Goal: Entertainment & Leisure: Consume media (video, audio)

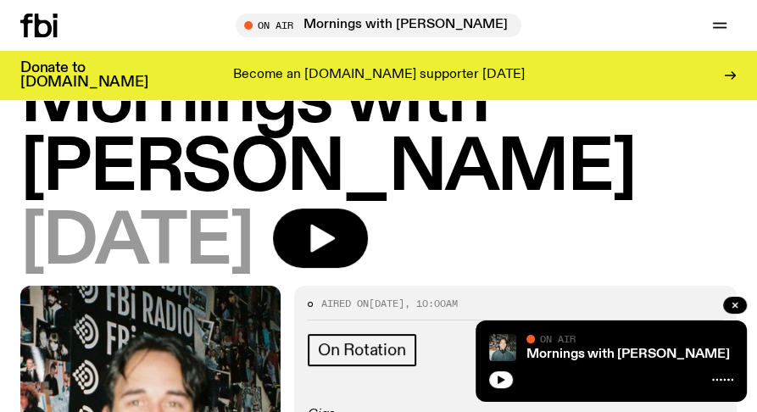
scroll to position [214, 0]
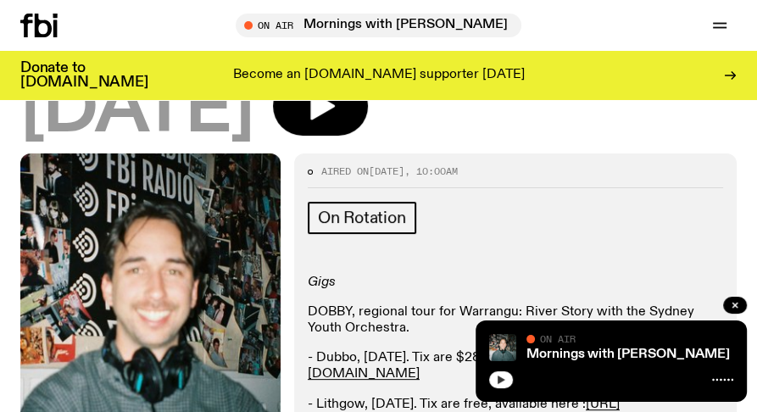
click at [499, 380] on icon "button" at bounding box center [501, 379] width 8 height 8
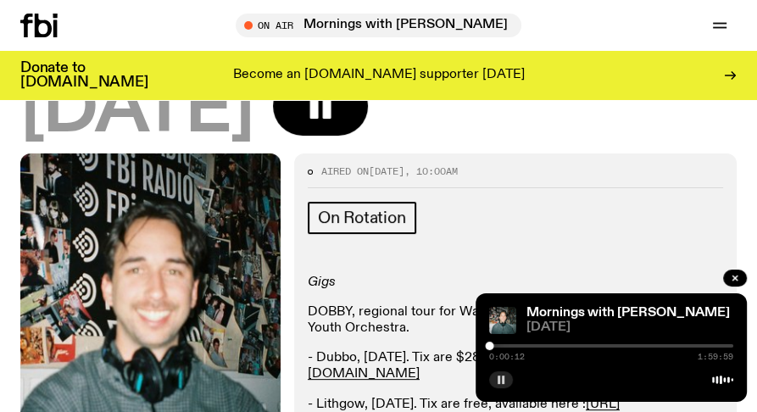
scroll to position [0, 0]
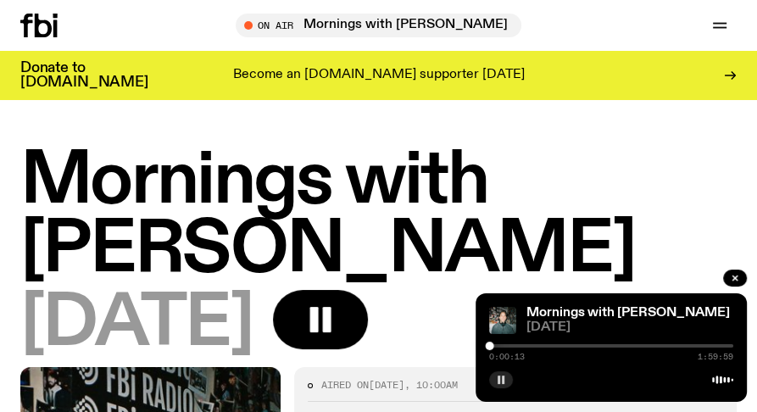
click at [38, 31] on icon at bounding box center [43, 26] width 17 height 24
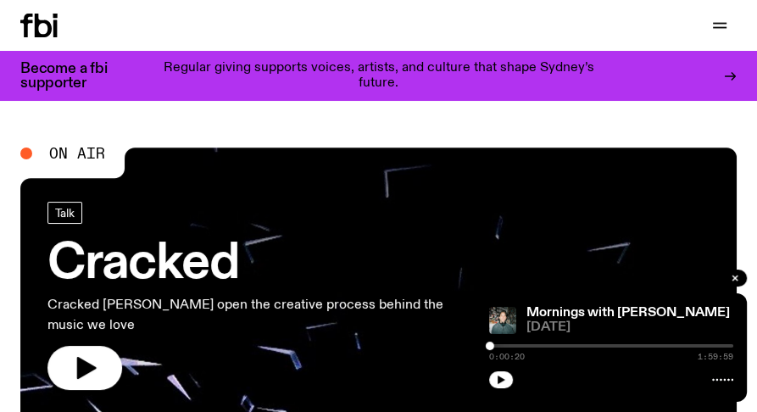
scroll to position [59, 0]
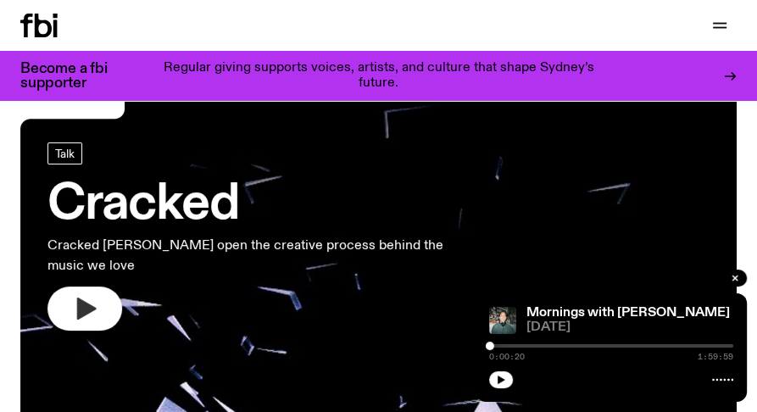
click at [63, 286] on button "button" at bounding box center [84, 308] width 75 height 44
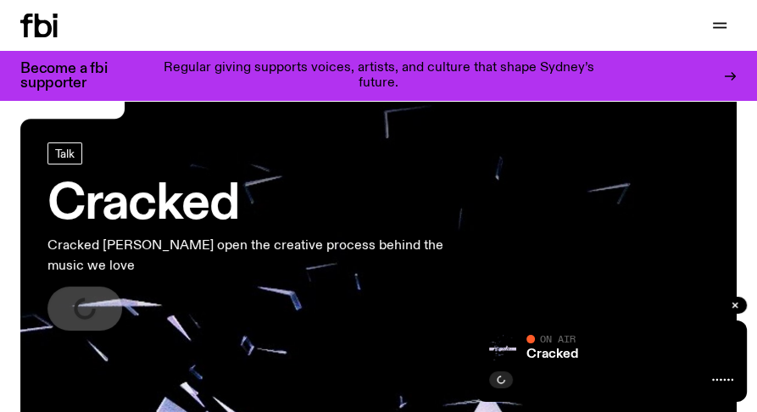
scroll to position [0, 0]
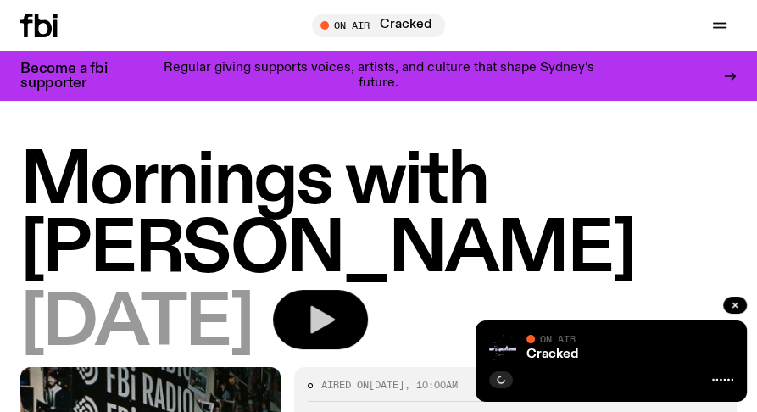
click at [337, 306] on icon "button" at bounding box center [320, 320] width 34 height 34
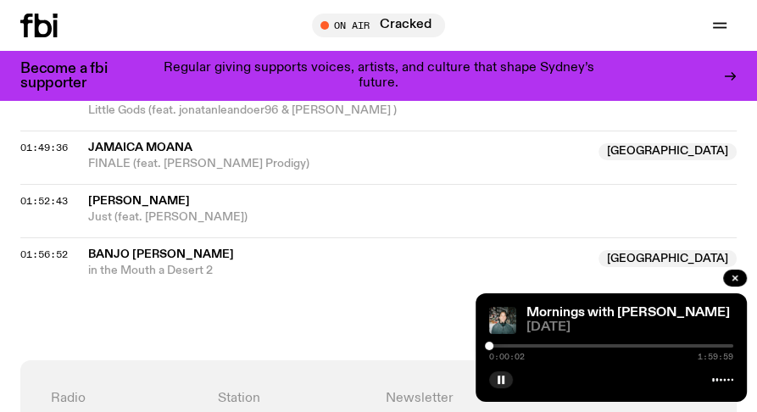
scroll to position [2261, 0]
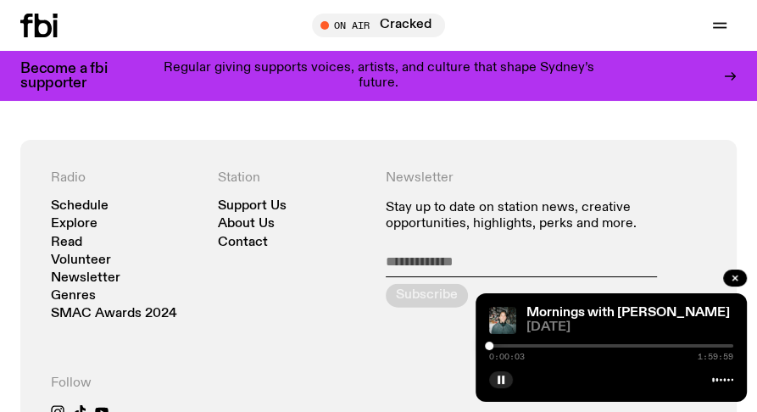
click at [492, 347] on div at bounding box center [489, 345] width 8 height 8
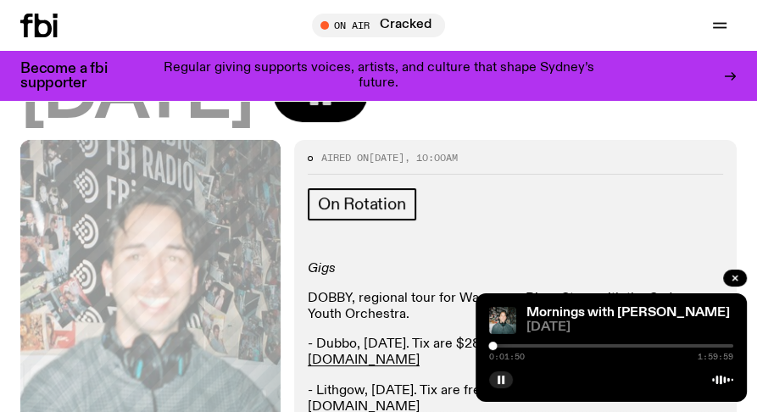
scroll to position [366, 0]
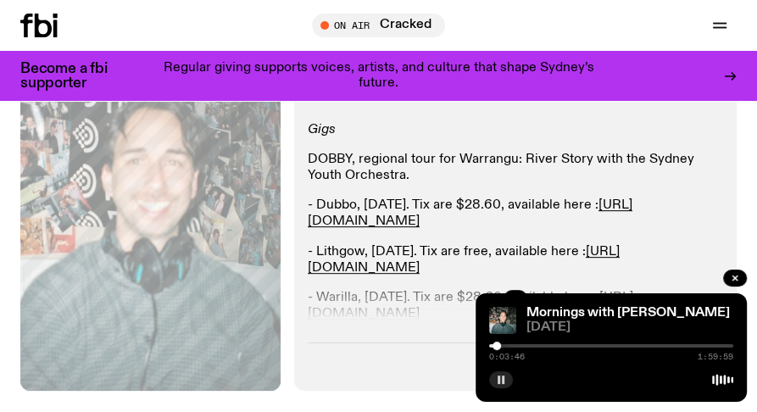
click at [497, 377] on icon "button" at bounding box center [501, 380] width 10 height 10
